Goal: Task Accomplishment & Management: Manage account settings

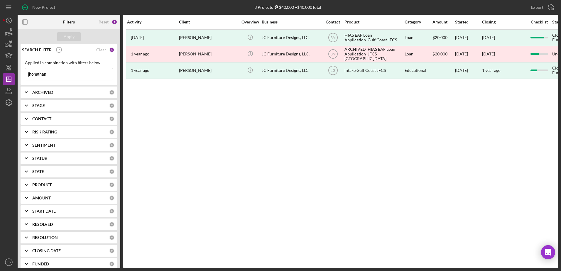
click at [208, 188] on div "Activity Client Overview Business Contact Product Category Amount Started Closi…" at bounding box center [340, 141] width 435 height 253
click at [6, 28] on icon "button" at bounding box center [8, 32] width 15 height 15
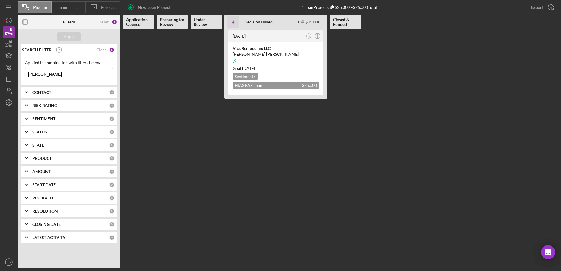
click at [68, 77] on input "[PERSON_NAME]" at bounding box center [68, 74] width 87 height 12
click at [49, 94] on b "CONTACT" at bounding box center [41, 92] width 19 height 5
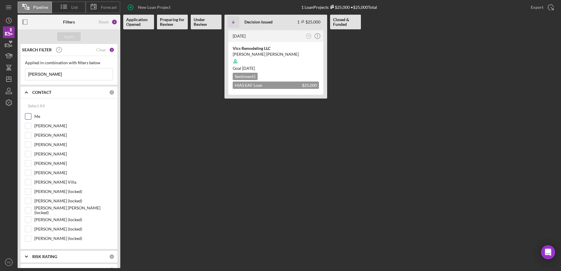
click at [30, 114] on input "Me" at bounding box center [28, 117] width 6 height 6
checkbox input "true"
click at [69, 39] on div "Apply" at bounding box center [69, 36] width 11 height 9
click at [256, 48] on div "Vics Remodeling LLC" at bounding box center [276, 48] width 86 height 6
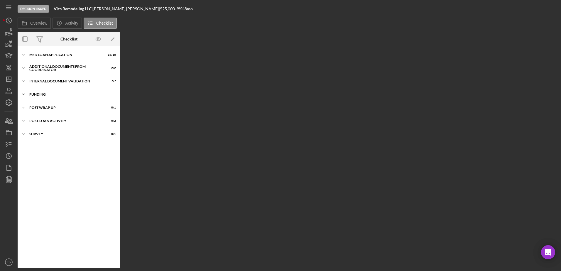
click at [44, 96] on div "Funding" at bounding box center [71, 95] width 84 height 4
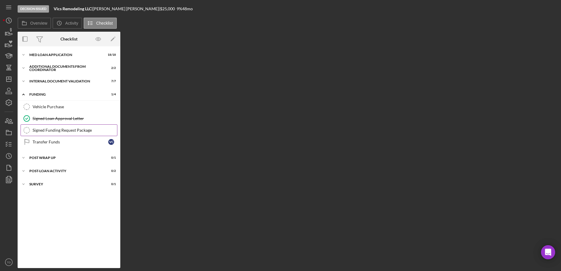
click at [45, 131] on div "Signed Funding Request Package" at bounding box center [75, 130] width 84 height 5
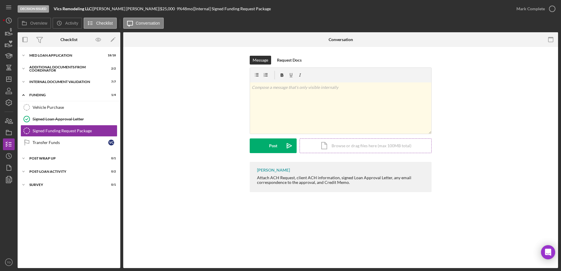
click at [329, 148] on div "Icon/Document Browse or drag files here (max 100MB total) Tap to choose files o…" at bounding box center [366, 145] width 132 height 15
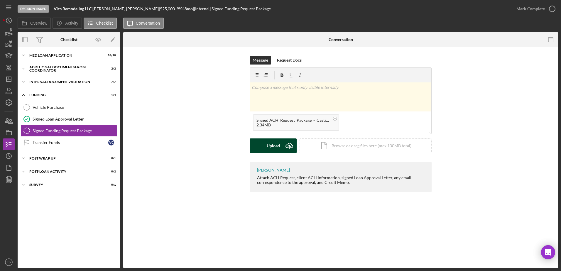
click at [270, 147] on div "Upload" at bounding box center [273, 145] width 13 height 15
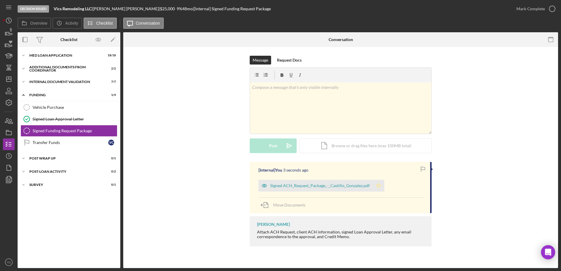
click at [379, 186] on icon "Icon/Star" at bounding box center [379, 186] width 12 height 12
click at [553, 7] on icon "button" at bounding box center [552, 8] width 15 height 15
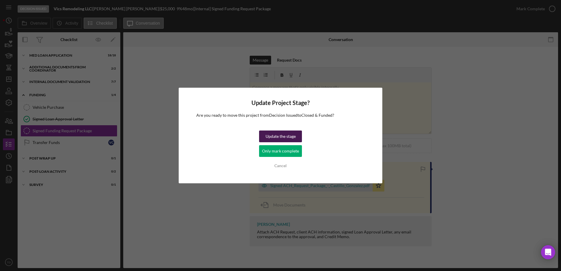
click at [270, 135] on div "Update the stage" at bounding box center [280, 137] width 30 height 12
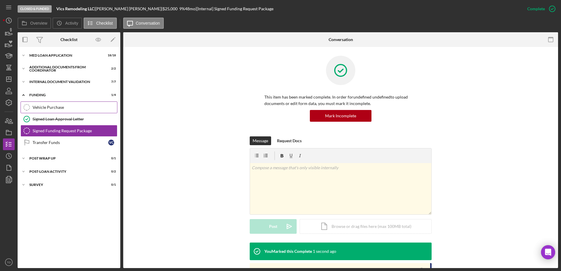
click at [76, 104] on link "Vehicle Purchase Vehicle Purchase" at bounding box center [69, 108] width 97 height 12
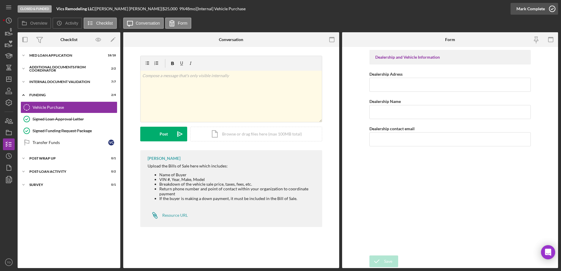
click at [553, 9] on icon "button" at bounding box center [552, 8] width 15 height 15
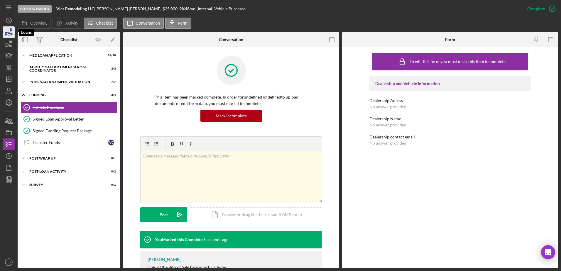
click at [9, 34] on icon "button" at bounding box center [8, 32] width 15 height 15
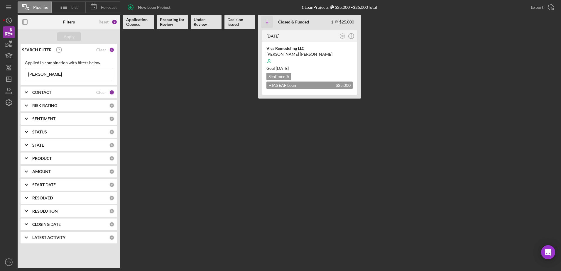
click at [65, 75] on input "victor" at bounding box center [68, 74] width 87 height 12
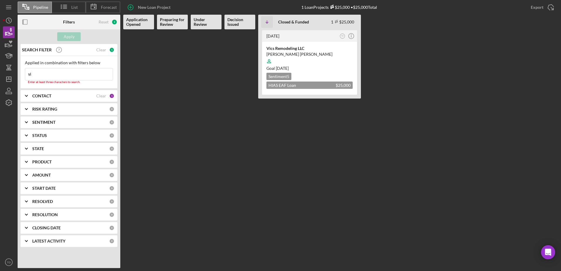
type input "v"
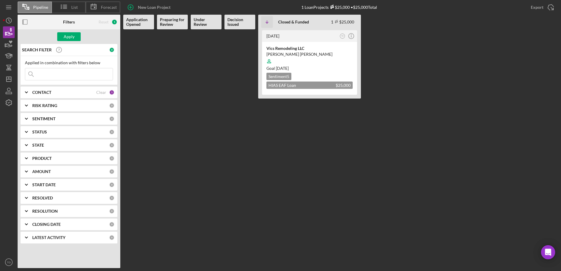
click at [58, 93] on div "CONTACT" at bounding box center [64, 92] width 64 height 5
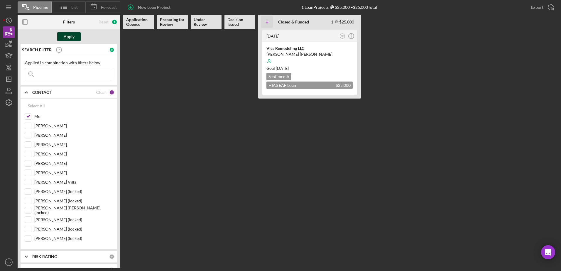
click at [66, 38] on div "Apply" at bounding box center [69, 36] width 11 height 9
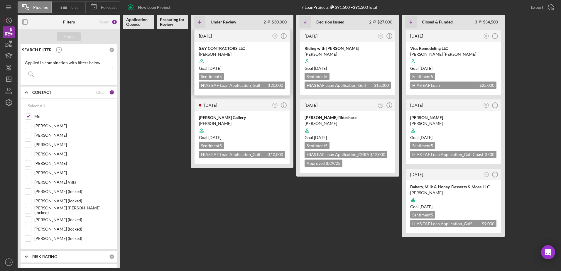
click at [241, 52] on div "Wilfredo Figueredo" at bounding box center [242, 54] width 86 height 6
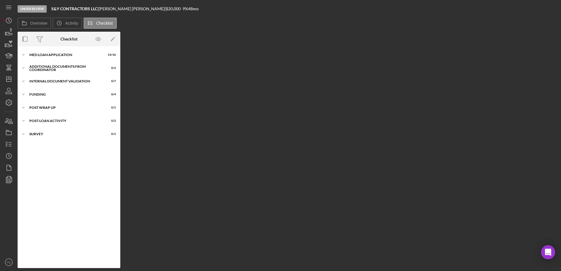
click at [380, 75] on div "Overview Internal Workflow Stage Under Review Icon/Dropdown Arrow Archive (can …" at bounding box center [288, 150] width 540 height 236
click at [72, 52] on div "Icon/Expander MED Loan Application 14 / 16" at bounding box center [69, 55] width 103 height 12
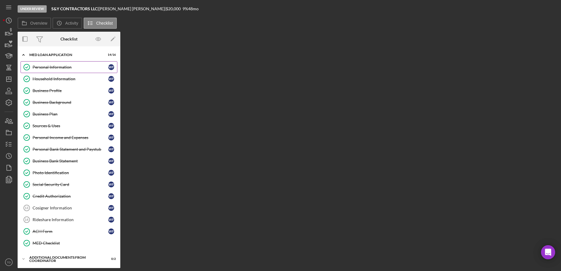
click at [61, 65] on div "Personal Information" at bounding box center [71, 67] width 76 height 5
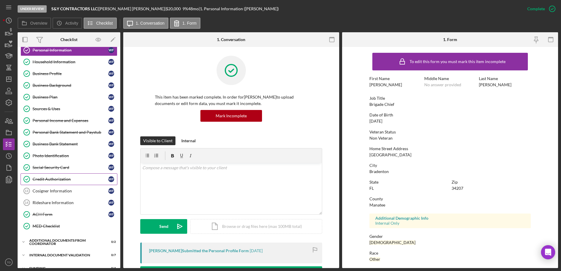
scroll to position [18, 0]
click at [76, 64] on div "Household Information" at bounding box center [71, 62] width 76 height 5
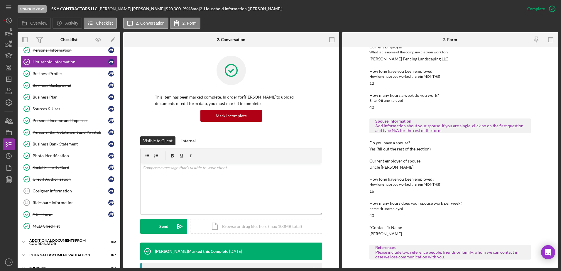
scroll to position [258, 0]
click at [79, 72] on div "Business Profile" at bounding box center [71, 73] width 76 height 5
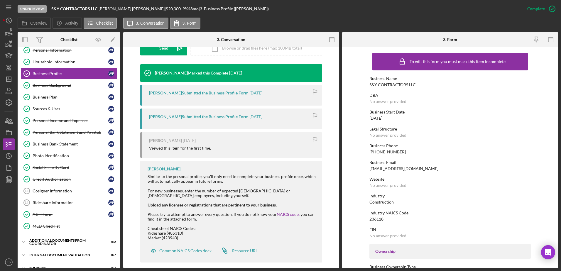
scroll to position [185, 0]
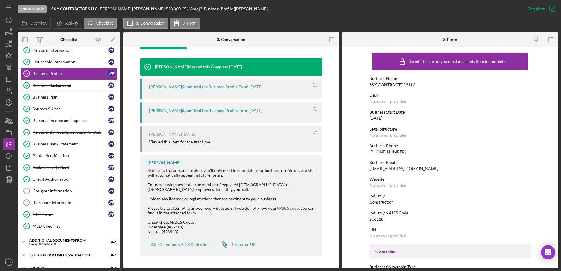
click at [65, 84] on div "Business Background" at bounding box center [71, 85] width 76 height 5
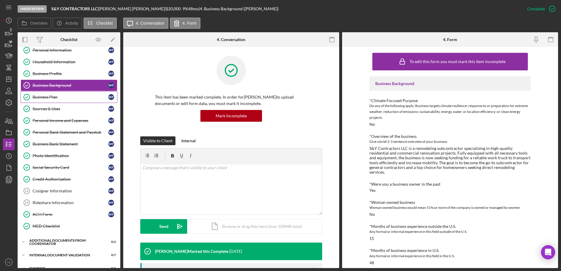
click at [53, 95] on div "Business Plan" at bounding box center [71, 97] width 76 height 5
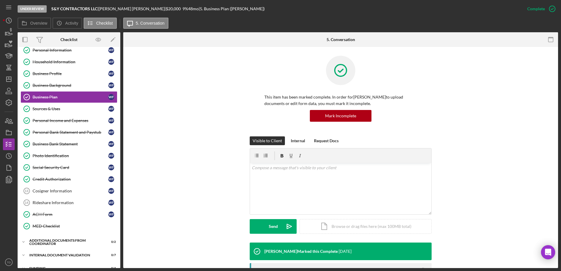
scroll to position [153, 0]
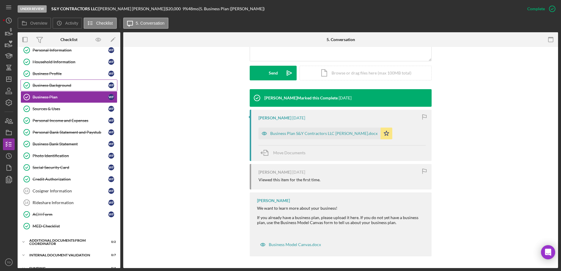
click at [72, 86] on div "Business Background" at bounding box center [71, 85] width 76 height 5
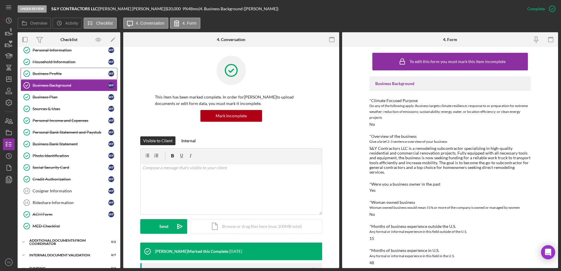
click at [65, 76] on div "Business Profile" at bounding box center [71, 73] width 76 height 5
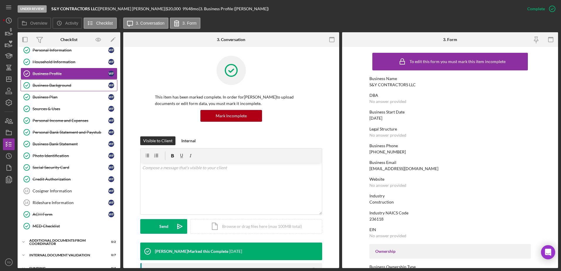
click at [65, 82] on link "Business Background Business Background W F" at bounding box center [69, 85] width 97 height 12
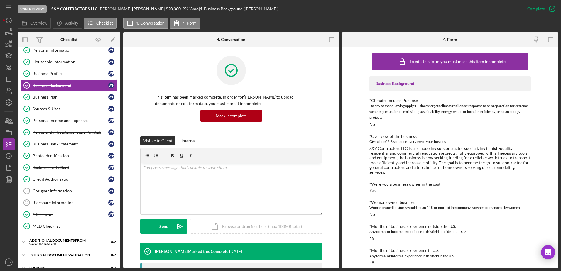
click at [60, 72] on div "Business Profile" at bounding box center [71, 73] width 76 height 5
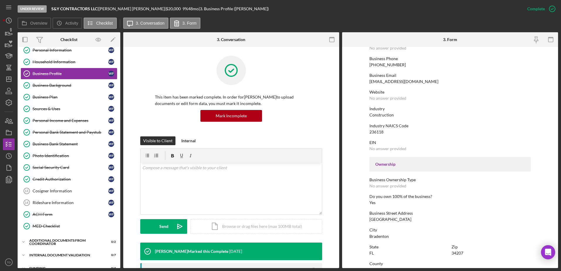
scroll to position [87, 0]
click at [53, 91] on link "Business Plan Business Plan W F" at bounding box center [69, 97] width 97 height 12
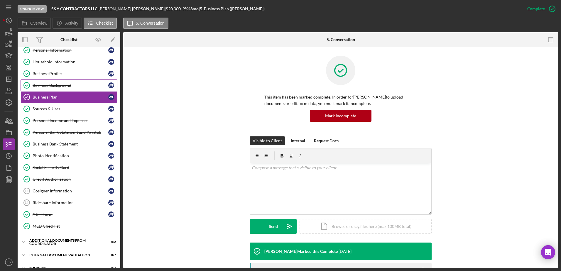
click at [57, 84] on div "Business Background" at bounding box center [71, 85] width 76 height 5
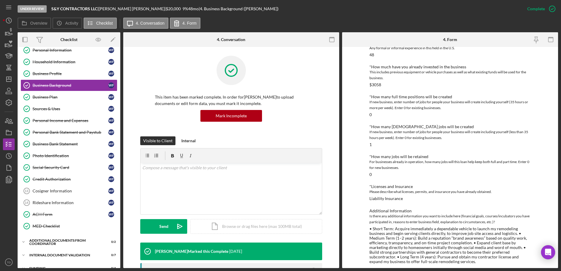
scroll to position [207, 0]
click at [76, 98] on div "Business Plan" at bounding box center [71, 97] width 76 height 5
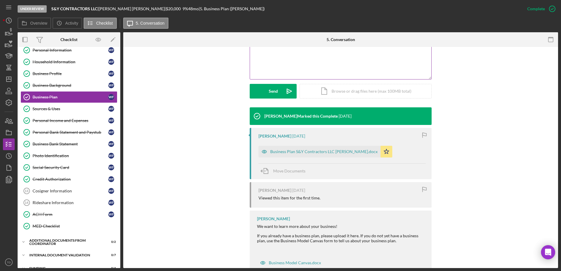
scroll to position [136, 0]
click at [310, 148] on div "Business Plan S&Y Contractors LLC [PERSON_NAME].docx" at bounding box center [319, 152] width 122 height 12
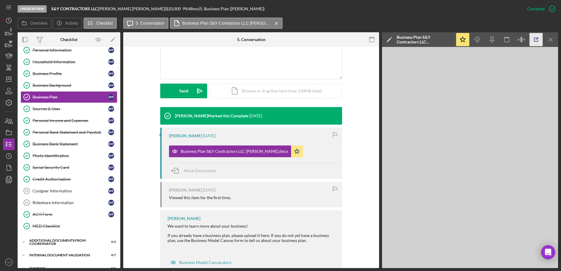
click at [539, 43] on icon "button" at bounding box center [536, 39] width 13 height 13
click at [68, 109] on div "Sources & Uses" at bounding box center [71, 108] width 76 height 5
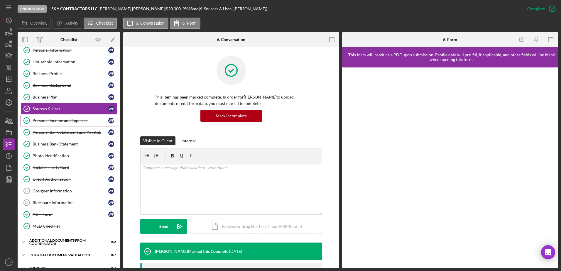
click at [71, 123] on div "Personal Income and Expenses" at bounding box center [71, 120] width 76 height 5
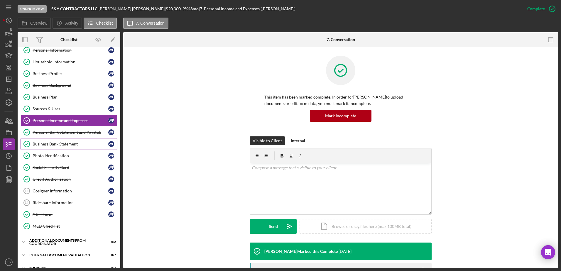
click at [60, 138] on link "Business Bank Statement Business Bank Statement W F" at bounding box center [69, 144] width 97 height 12
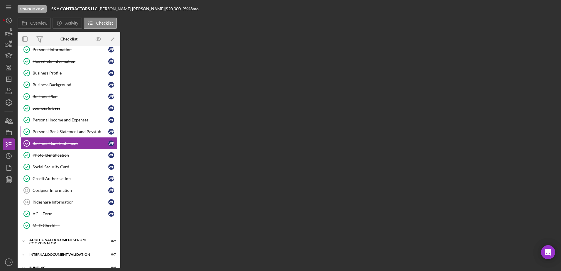
click at [60, 133] on div "Personal Bank Statement and Paystub" at bounding box center [71, 131] width 76 height 5
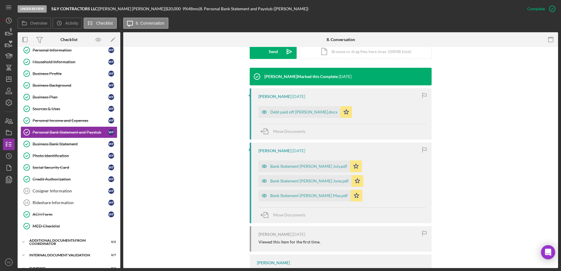
scroll to position [175, 0]
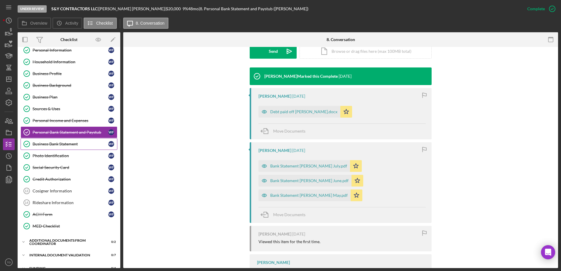
click at [81, 142] on div "Business Bank Statement" at bounding box center [71, 144] width 76 height 5
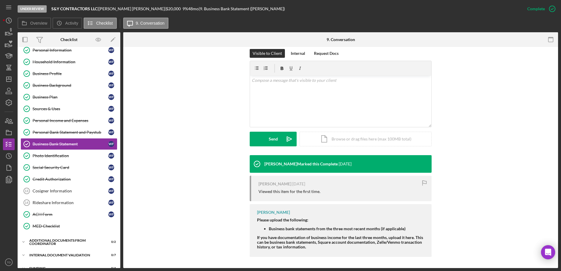
scroll to position [87, 0]
click at [76, 152] on link "Photo Identification Photo Identification W F" at bounding box center [69, 156] width 97 height 12
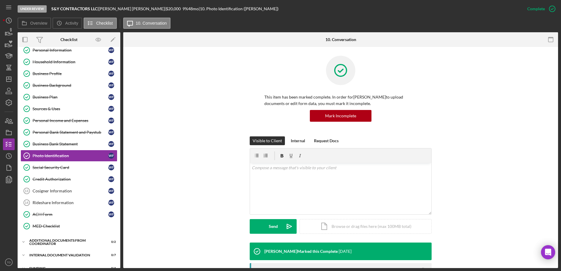
scroll to position [148, 0]
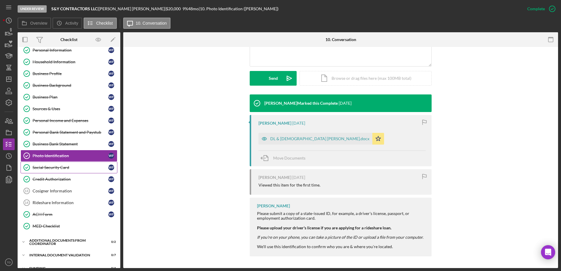
click at [81, 165] on div "Social Security Card" at bounding box center [71, 167] width 76 height 5
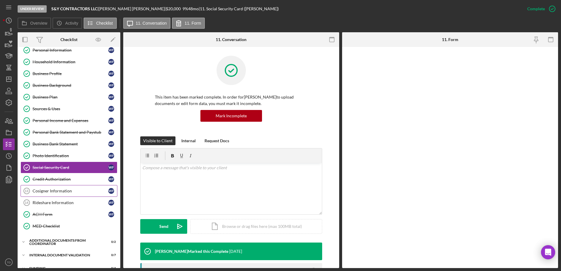
click at [67, 187] on link "Cosigner Information 13 Cosigner Information W F" at bounding box center [69, 191] width 97 height 12
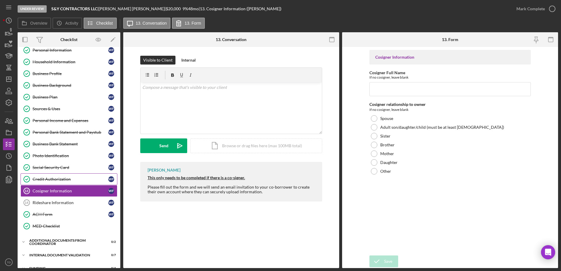
click at [66, 178] on div "Credit Authorization" at bounding box center [71, 179] width 76 height 5
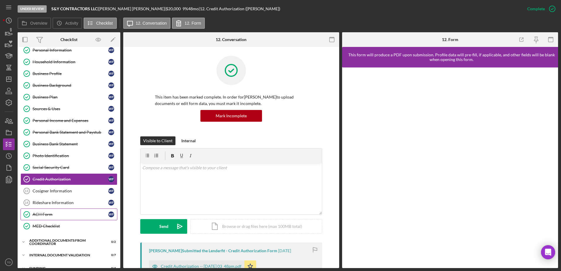
click at [63, 211] on link "ACH Form ACH Form W F" at bounding box center [69, 215] width 97 height 12
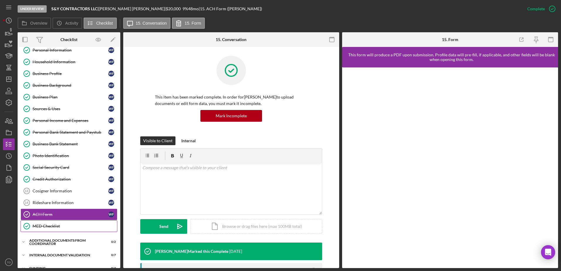
click at [60, 228] on div "MED Checklist" at bounding box center [75, 226] width 84 height 5
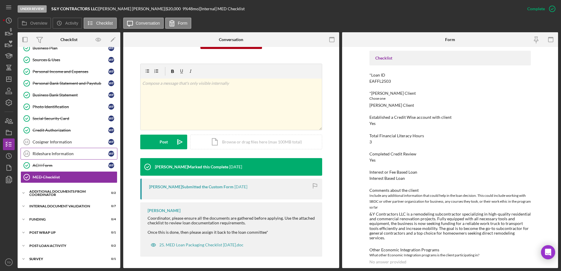
scroll to position [66, 0]
click at [49, 211] on div "Icon/Expander Internal Document Validation 0 / 7" at bounding box center [69, 207] width 103 height 12
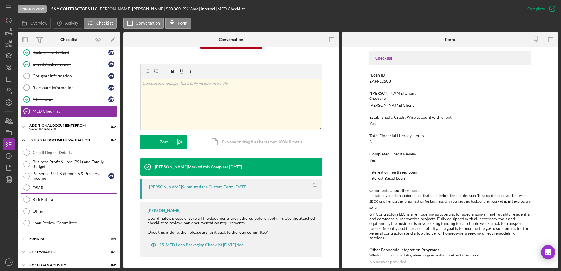
click at [45, 186] on div "DSCR" at bounding box center [75, 187] width 84 height 5
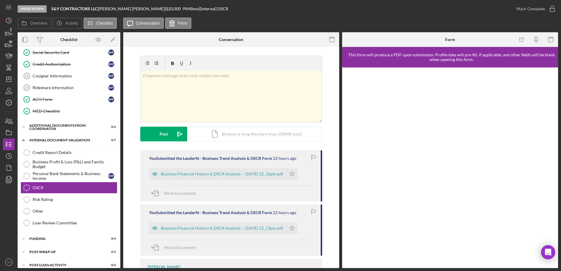
drag, startPoint x: 257, startPoint y: 171, endPoint x: 249, endPoint y: 174, distance: 8.2
click at [249, 174] on div "Business Financial History & DSCR Analysis -- 2025-09-11 12_16pm.pdf" at bounding box center [222, 174] width 122 height 5
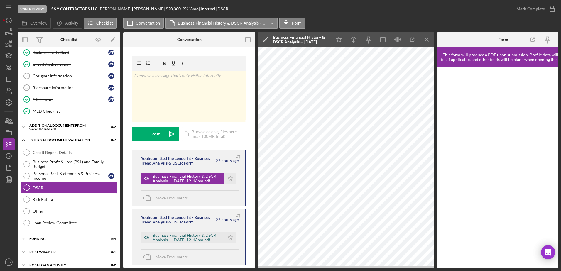
click at [199, 235] on div "Business Financial History & DSCR Analysis -- 2025-09-11 12_13pm.pdf" at bounding box center [187, 237] width 69 height 9
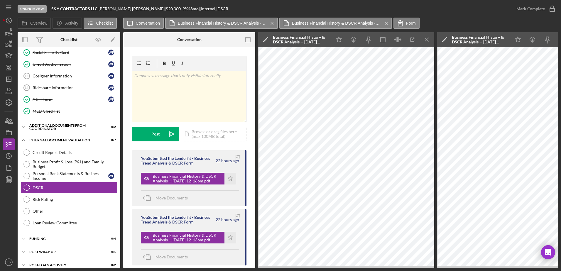
click at [425, 38] on line "button" at bounding box center [426, 39] width 3 height 3
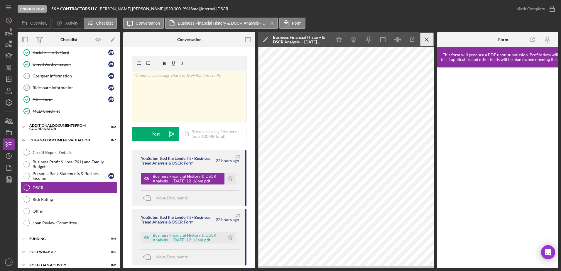
click at [425, 38] on line "button" at bounding box center [426, 39] width 3 height 3
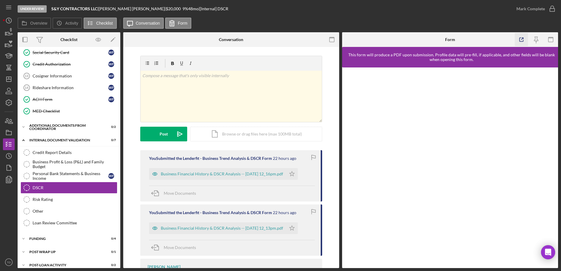
click at [521, 37] on icon "button" at bounding box center [521, 39] width 13 height 13
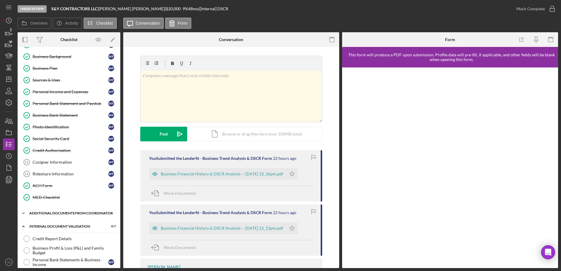
scroll to position [46, 0]
click at [68, 96] on link "Personal Income and Expenses Personal Income and Expenses W F" at bounding box center [69, 93] width 97 height 12
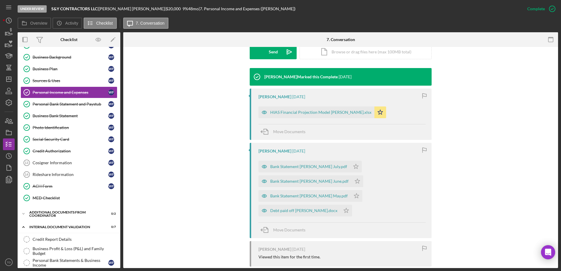
scroll to position [175, 0]
click at [342, 116] on div "HIAS Financial Projection Model Wilfredo Figueredo.xlsx" at bounding box center [316, 112] width 116 height 12
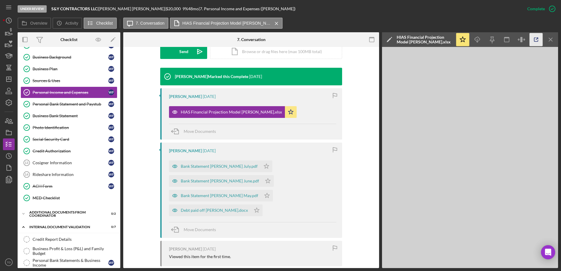
click at [538, 40] on icon "button" at bounding box center [536, 39] width 13 height 13
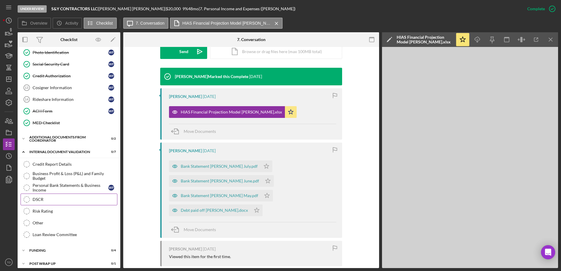
click at [45, 202] on link "DSCR DSCR" at bounding box center [69, 200] width 97 height 12
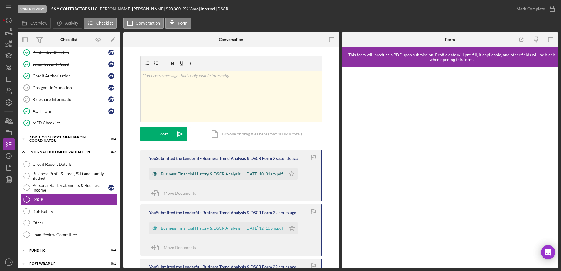
click at [260, 174] on div "Business Financial History & DSCR Analysis -- 2025-09-12 10_31am.pdf" at bounding box center [222, 174] width 122 height 5
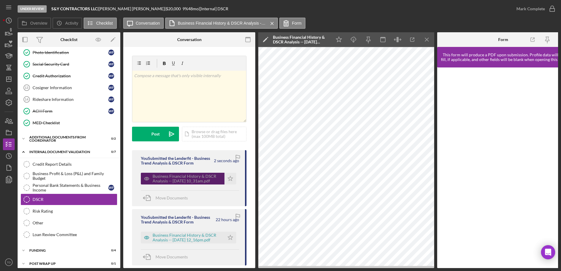
scroll to position [0, 11]
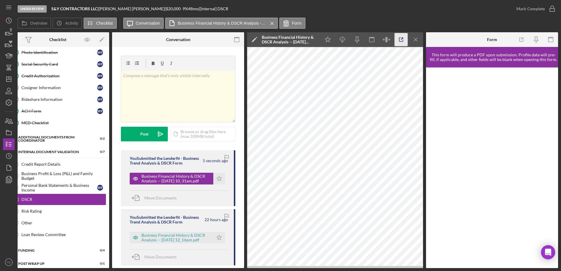
click at [401, 39] on line "button" at bounding box center [402, 39] width 2 height 2
click at [418, 35] on icon "Icon/Menu Close" at bounding box center [415, 39] width 13 height 13
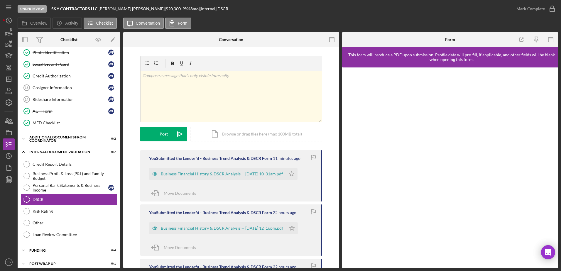
scroll to position [0, 0]
click at [211, 173] on div "Business Financial History & DSCR Analysis -- 2025-09-12 10_31am.pdf" at bounding box center [222, 174] width 122 height 5
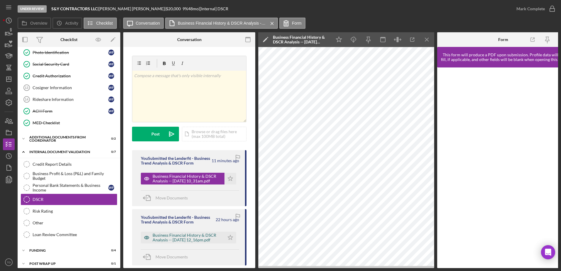
click at [193, 242] on div "Business Financial History & DSCR Analysis -- 2025-09-11 12_16pm.pdf" at bounding box center [187, 237] width 69 height 9
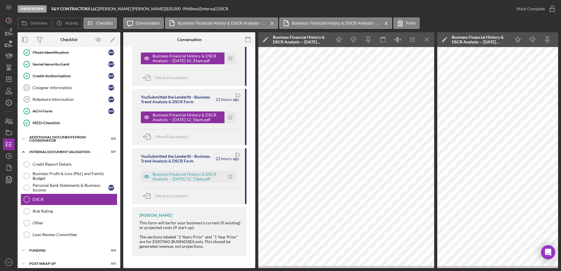
scroll to position [126, 0]
click at [196, 176] on div "Business Financial History & DSCR Analysis -- 2025-09-11 12_13pm.pdf" at bounding box center [187, 176] width 69 height 9
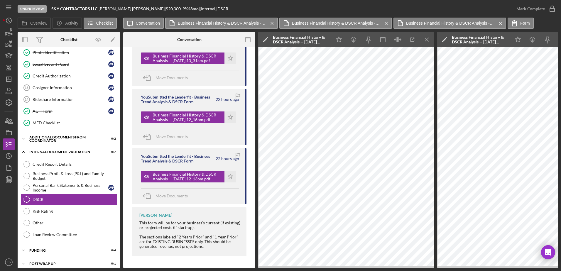
scroll to position [6, 0]
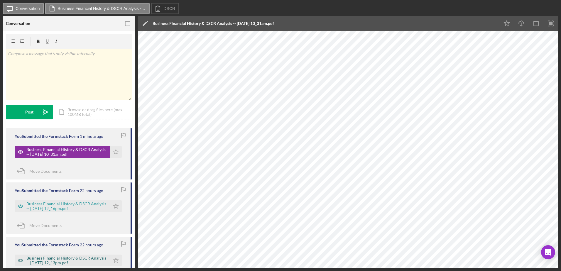
click at [84, 258] on div "Business Financial History & DSCR Analysis -- 2025-09-11 12_13pm.pdf" at bounding box center [66, 260] width 81 height 9
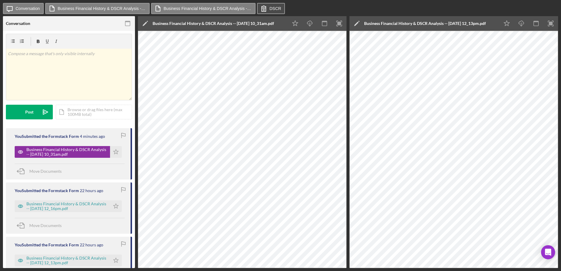
click at [271, 9] on label "DSCR" at bounding box center [276, 8] width 12 height 5
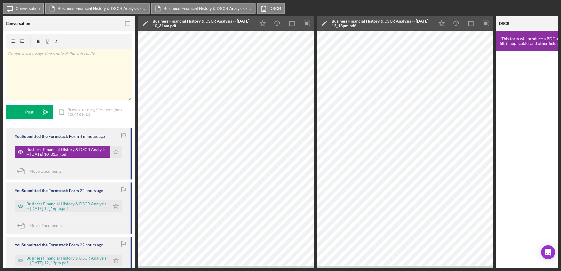
scroll to position [0, 70]
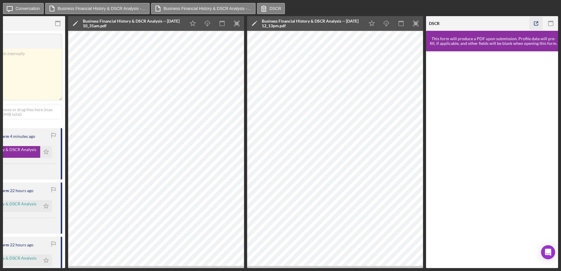
click at [539, 21] on icon "button" at bounding box center [536, 23] width 13 height 13
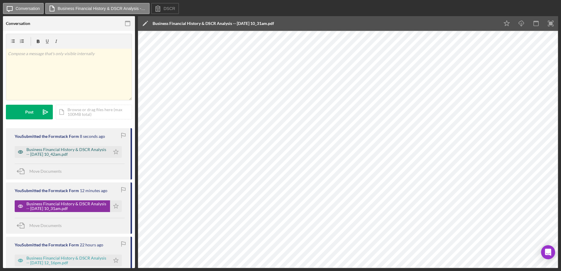
click at [92, 148] on div "Business Financial History & DSCR Analysis -- 2025-09-12 10_42am.pdf" at bounding box center [66, 151] width 81 height 9
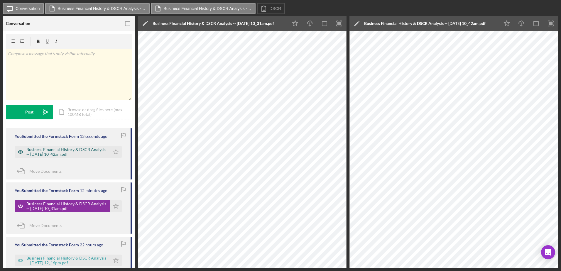
click at [73, 149] on div "Business Financial History & DSCR Analysis -- 2025-09-12 10_42am.pdf" at bounding box center [66, 151] width 81 height 9
click at [69, 149] on div "Business Financial History & DSCR Analysis -- 2025-09-12 10_42am.pdf" at bounding box center [66, 151] width 81 height 9
click at [341, 24] on rect "button" at bounding box center [339, 24] width 4 height 4
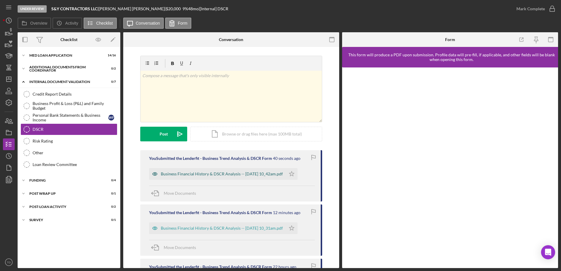
click at [264, 170] on div "Business Financial History & DSCR Analysis -- [DATE] 10_42am.pdf" at bounding box center [217, 174] width 137 height 12
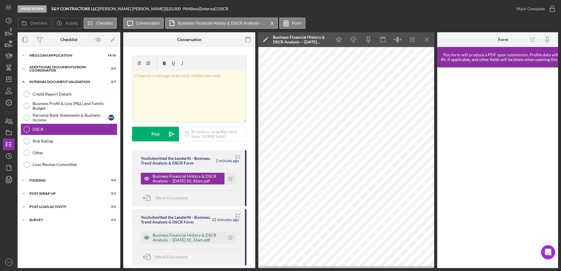
click at [207, 242] on div "Business Financial History & DSCR Analysis -- [DATE] 10_31am.pdf" at bounding box center [187, 237] width 69 height 9
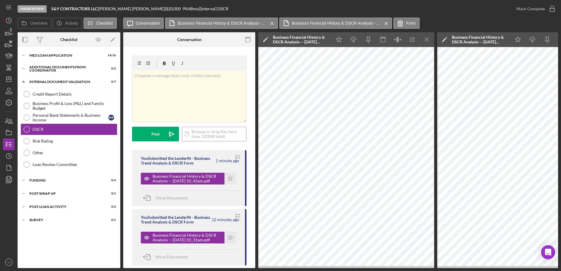
click at [226, 130] on div "Icon/Document Browse or drag files here (max 100MB total) Tap to choose files o…" at bounding box center [214, 134] width 65 height 15
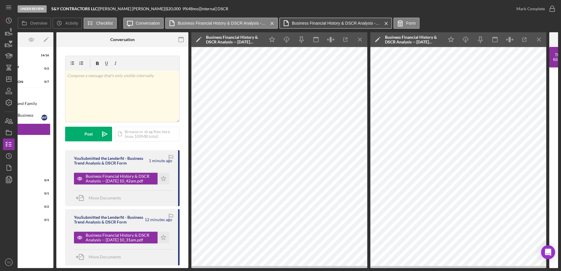
scroll to position [0, 67]
click at [156, 139] on div "Icon/Document Browse or drag files here (max 100MB total) Tap to choose files o…" at bounding box center [147, 134] width 65 height 15
click at [362, 40] on icon "Icon/Menu Close" at bounding box center [359, 39] width 13 height 13
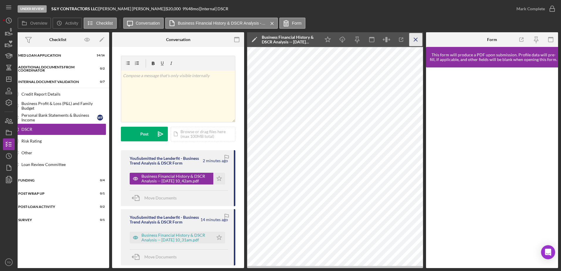
click at [416, 39] on icon "Icon/Menu Close" at bounding box center [415, 39] width 13 height 13
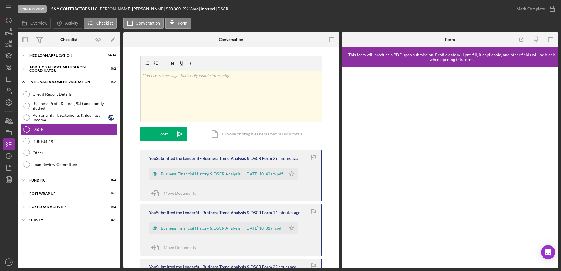
scroll to position [0, 0]
click at [233, 176] on div "Business Financial History & DSCR Analysis -- 2025-09-12 10_47am.pdf" at bounding box center [222, 174] width 122 height 5
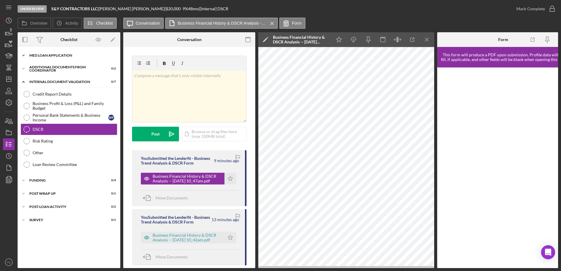
click at [48, 54] on div "MED Loan Application" at bounding box center [71, 56] width 84 height 4
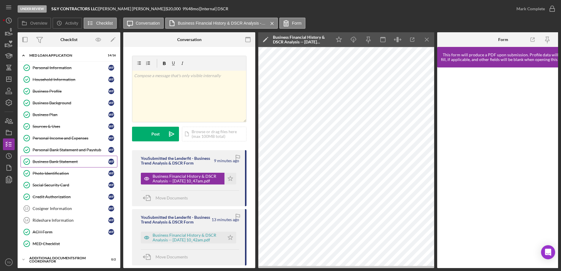
scroll to position [102, 0]
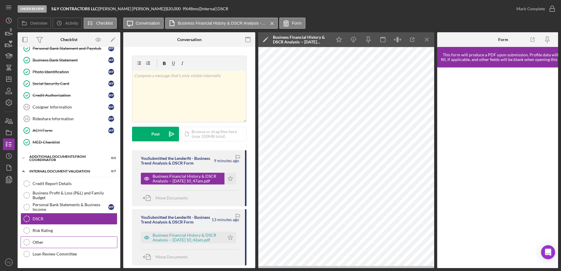
click at [60, 244] on div "Other" at bounding box center [75, 242] width 84 height 5
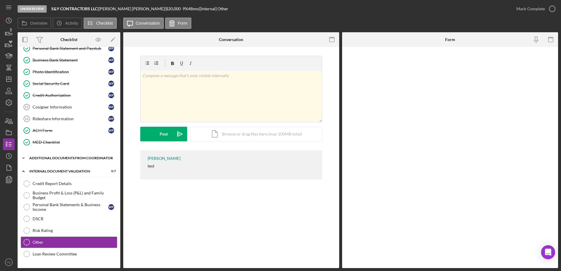
click at [55, 163] on div "Icon/Expander Additional Documents from Coordinator 0 / 2" at bounding box center [69, 158] width 103 height 12
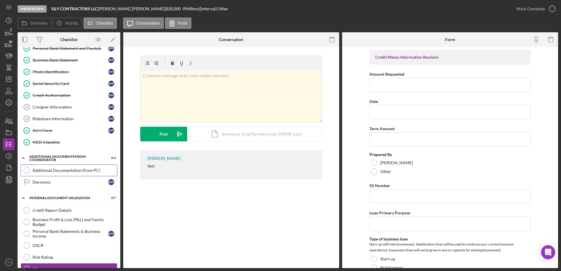
click at [51, 170] on div "Additional Documentation (from PC)" at bounding box center [75, 170] width 84 height 5
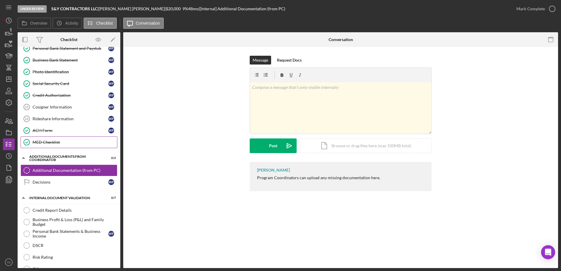
click at [56, 139] on link "MED Checklist MED Checklist" at bounding box center [69, 142] width 97 height 12
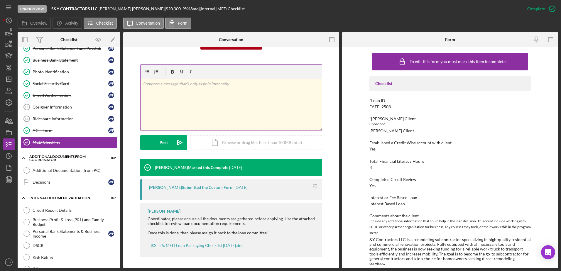
scroll to position [72, 0]
click at [82, 127] on link "ACH Form ACH Form W F" at bounding box center [69, 131] width 97 height 12
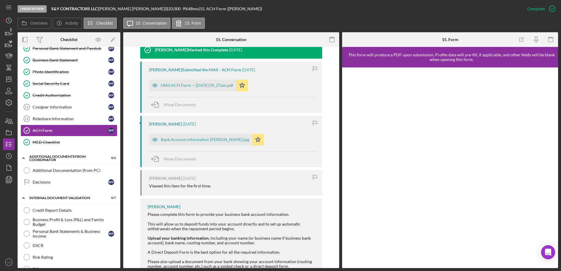
scroll to position [221, 0]
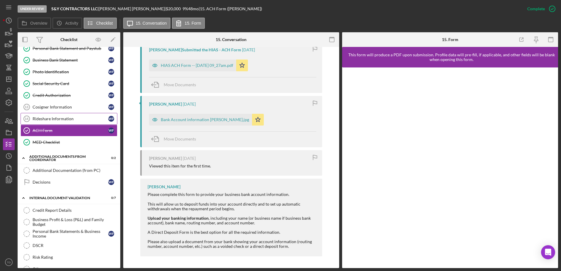
click at [60, 117] on div "Rideshare Information" at bounding box center [71, 118] width 76 height 5
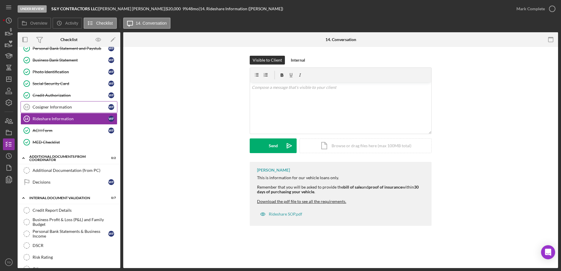
click at [60, 109] on div "Cosigner Information" at bounding box center [71, 107] width 76 height 5
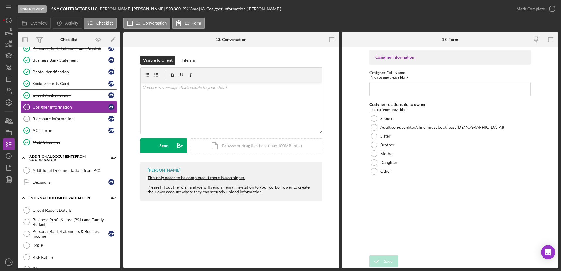
click at [60, 96] on div "Credit Authorization" at bounding box center [71, 95] width 76 height 5
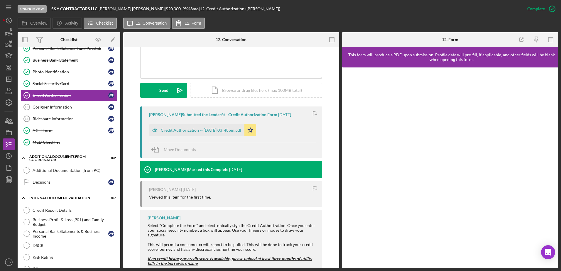
scroll to position [143, 0]
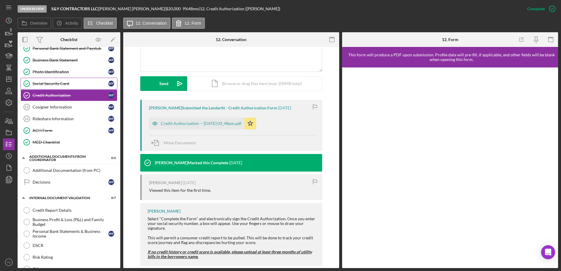
click at [70, 84] on div "Social Security Card" at bounding box center [71, 83] width 76 height 5
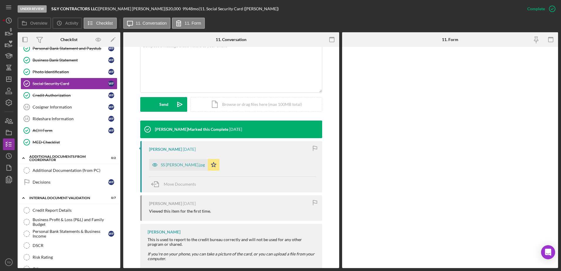
scroll to position [134, 0]
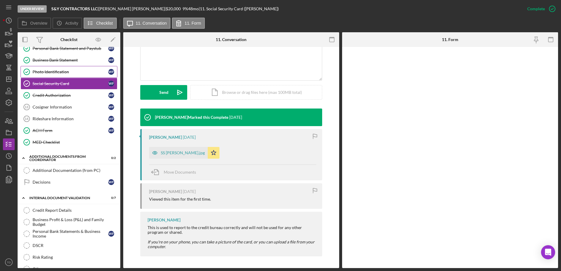
click at [67, 72] on div "Photo Identification" at bounding box center [71, 72] width 76 height 5
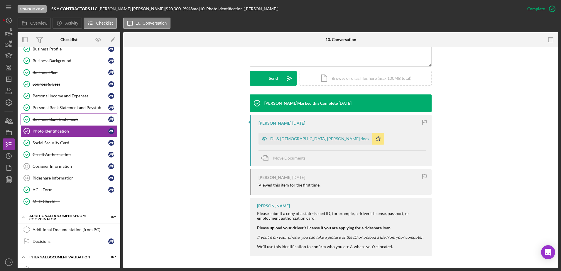
scroll to position [42, 0]
click at [68, 122] on div "Business Bank Statement" at bounding box center [71, 120] width 76 height 5
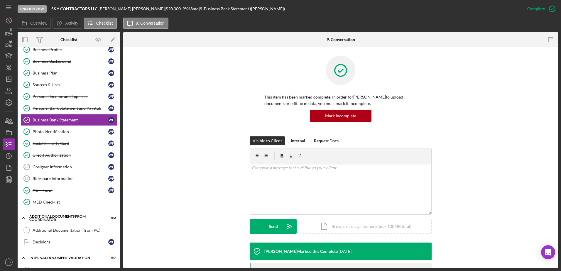
scroll to position [88, 0]
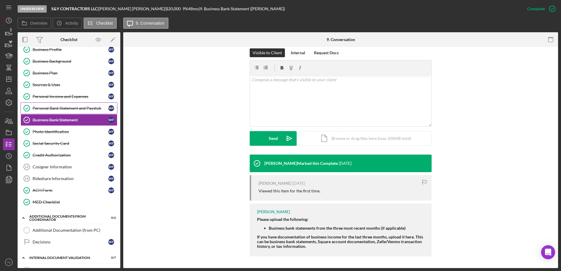
click at [78, 110] on div "Personal Bank Statement and Paystub" at bounding box center [71, 108] width 76 height 5
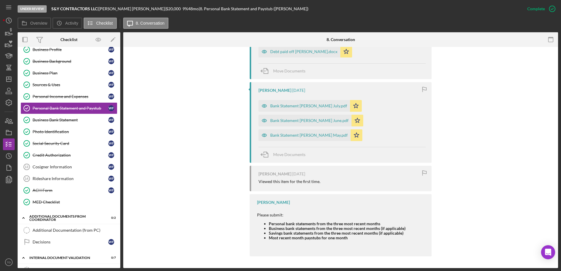
scroll to position [235, 0]
click at [89, 102] on link "Personal Income and Expenses Personal Income and Expenses W F" at bounding box center [69, 97] width 97 height 12
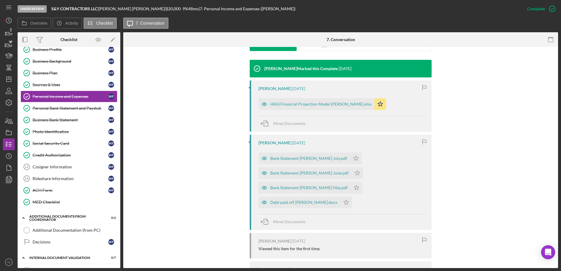
scroll to position [183, 0]
click at [75, 111] on div "Personal Bank Statement and Paystub" at bounding box center [71, 108] width 76 height 5
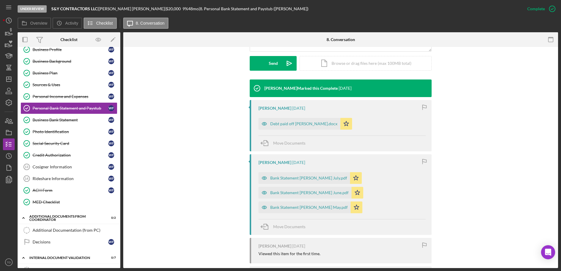
scroll to position [163, 0]
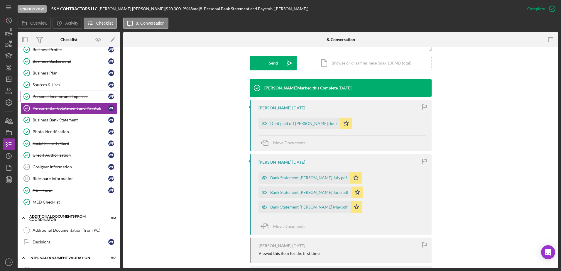
click at [86, 95] on div "Personal Income and Expenses" at bounding box center [71, 96] width 76 height 5
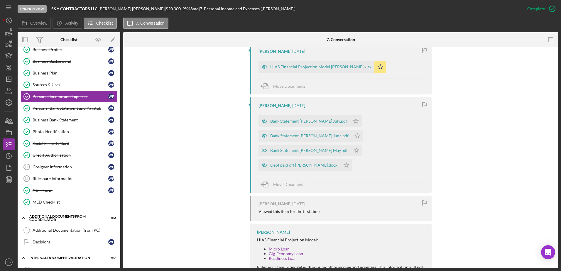
scroll to position [227, 0]
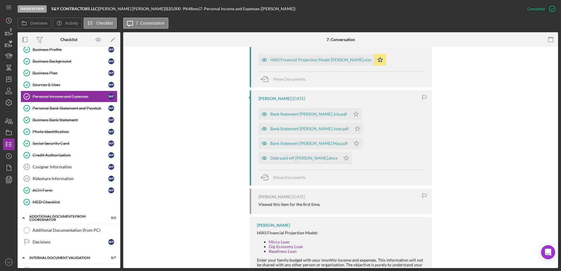
click at [317, 108] on div "Bank Statement Wilfredo Figueredo July.pdf Icon/Star" at bounding box center [311, 112] width 106 height 15
click at [314, 114] on div "Bank Statement Wilfredo Figueredo July.pdf" at bounding box center [308, 114] width 77 height 5
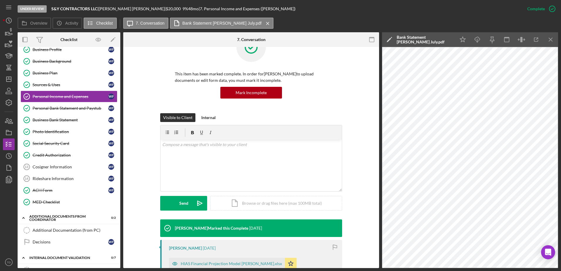
scroll to position [255, 0]
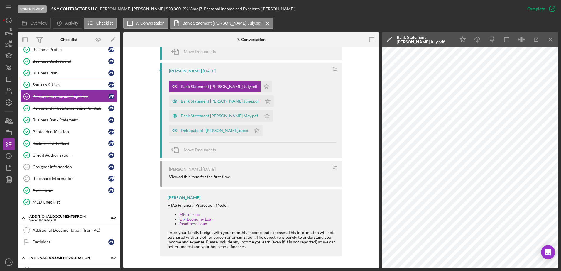
click at [64, 83] on div "Sources & Uses" at bounding box center [71, 84] width 76 height 5
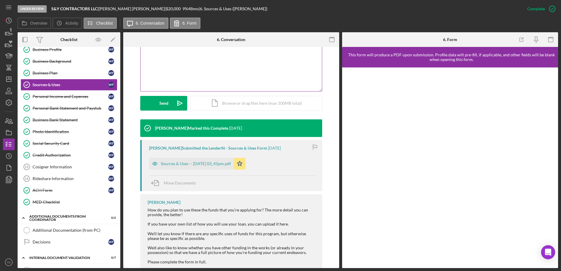
scroll to position [138, 0]
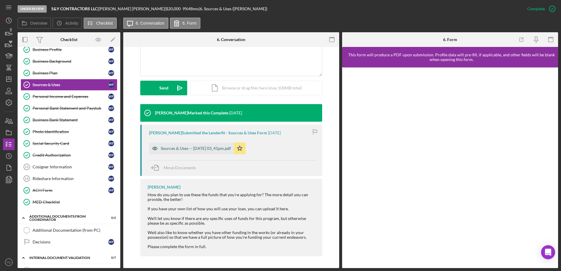
click at [218, 150] on div "Sources & Uses -- 2025-09-04 03_41pm.pdf" at bounding box center [196, 148] width 70 height 5
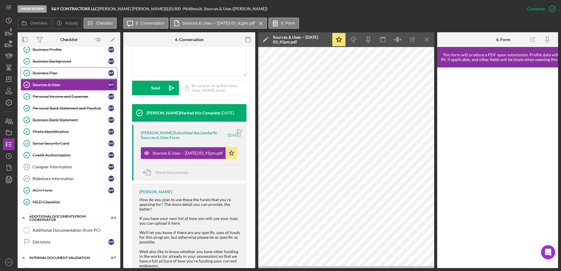
click at [68, 73] on div "Business Plan" at bounding box center [71, 73] width 76 height 5
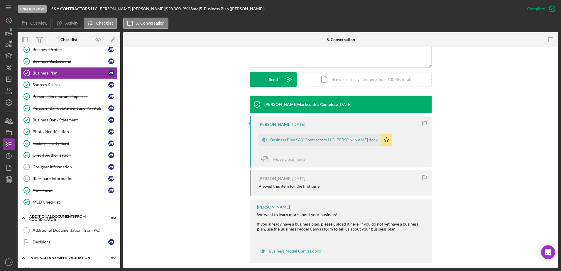
scroll to position [153, 0]
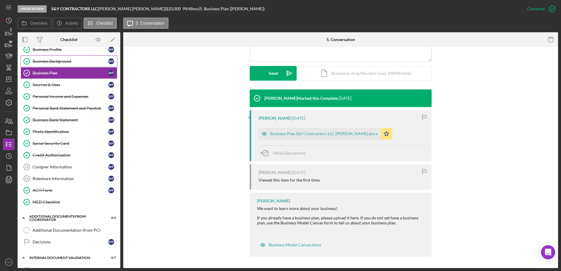
click at [52, 59] on div "Business Background" at bounding box center [71, 61] width 76 height 5
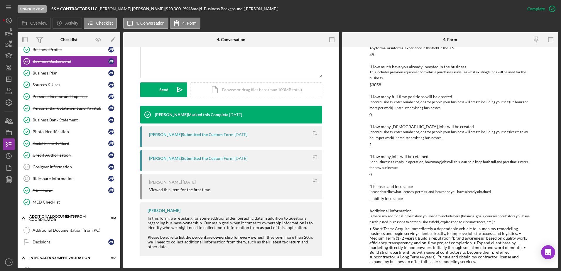
scroll to position [208, 0]
click at [65, 53] on link "Business Profile Business Profile W F" at bounding box center [69, 50] width 97 height 12
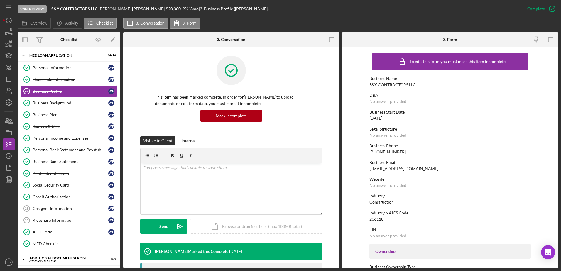
click at [75, 82] on div "Household Information" at bounding box center [71, 79] width 76 height 5
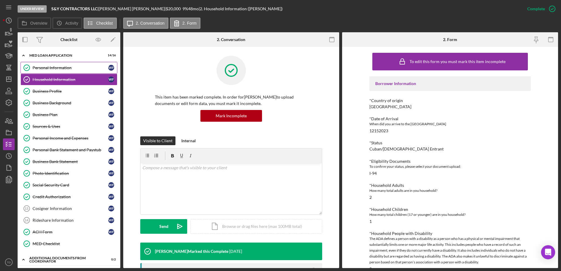
click at [65, 62] on link "Personal Information Personal Information W F" at bounding box center [69, 68] width 97 height 12
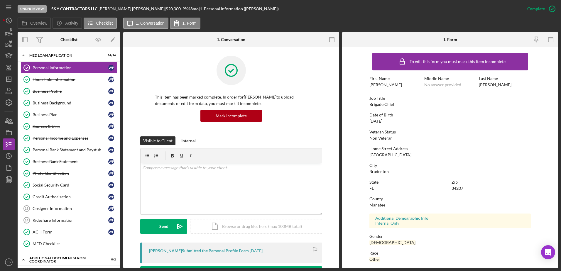
scroll to position [51, 0]
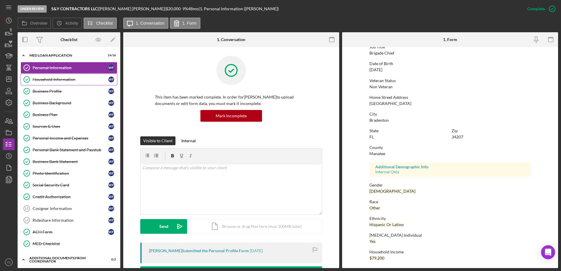
click at [61, 82] on div "Household Information" at bounding box center [71, 79] width 76 height 5
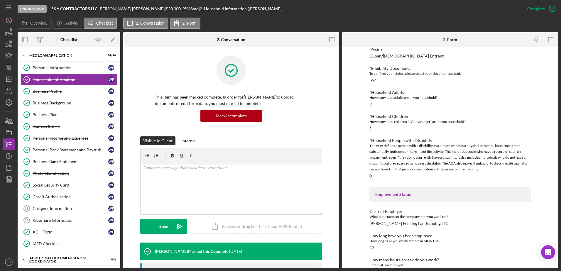
scroll to position [93, 0]
click at [85, 83] on link "Household Information Household Information W F" at bounding box center [69, 80] width 97 height 12
click at [80, 87] on link "Business Profile Business Profile W F" at bounding box center [69, 91] width 97 height 12
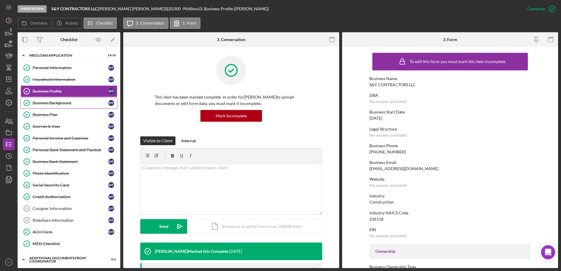
click at [72, 104] on div "Business Background" at bounding box center [71, 103] width 76 height 5
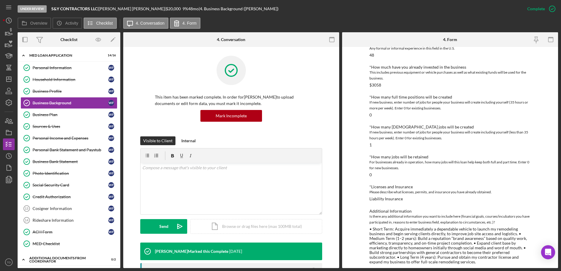
scroll to position [208, 0]
click at [87, 110] on link "Business Plan Business Plan W F" at bounding box center [69, 115] width 97 height 12
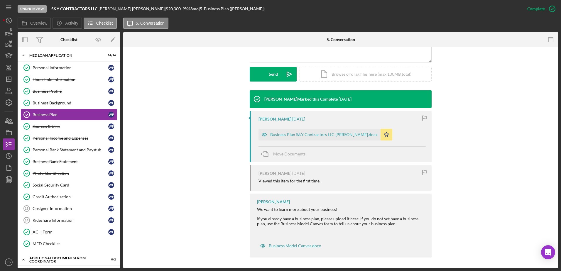
scroll to position [153, 0]
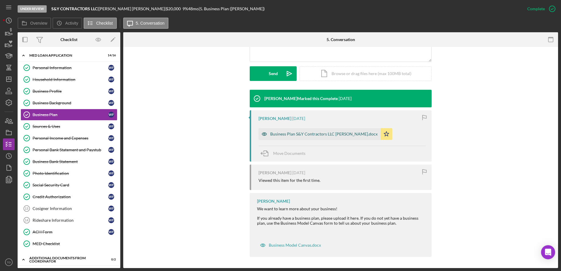
click at [312, 134] on div "Business Plan S&Y Contractors LLC [PERSON_NAME].docx" at bounding box center [323, 134] width 107 height 5
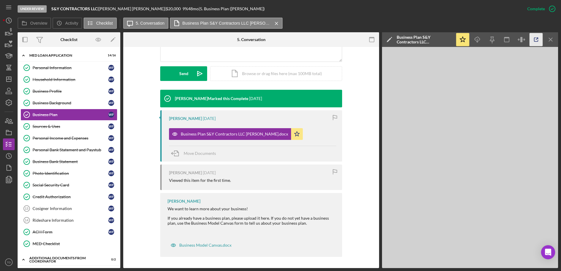
click at [536, 40] on icon "button" at bounding box center [536, 39] width 13 height 13
click at [9, 35] on icon "button" at bounding box center [9, 33] width 6 height 3
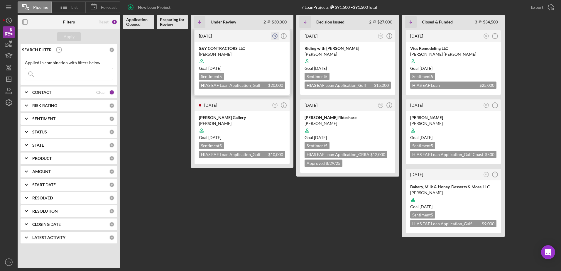
click at [277, 38] on icon "TD" at bounding box center [275, 36] width 8 height 8
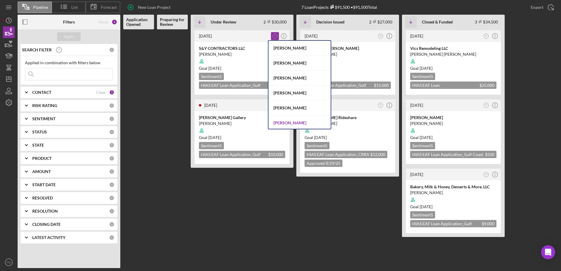
click at [289, 120] on div "[PERSON_NAME]" at bounding box center [299, 123] width 62 height 15
